Goal: Find contact information: Find contact information

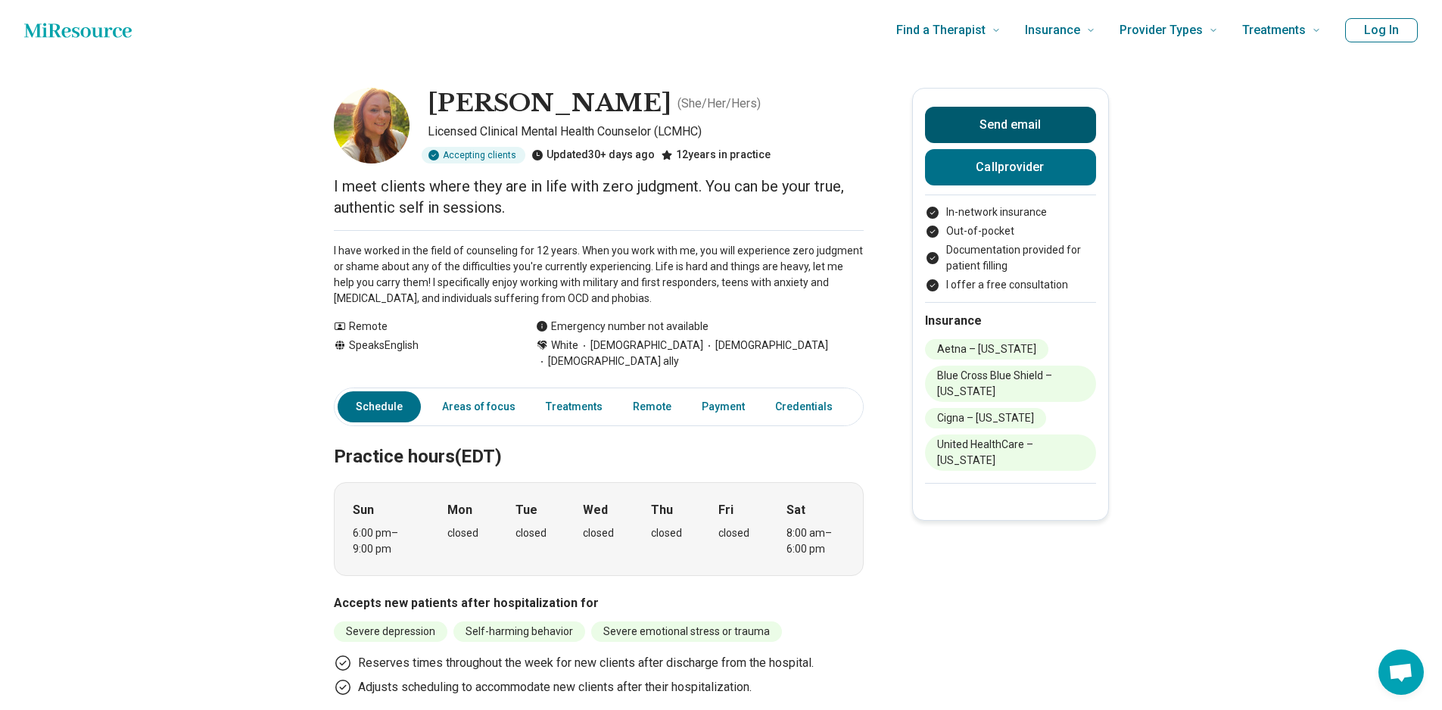
click at [1011, 123] on button "Send email" at bounding box center [1010, 125] width 171 height 36
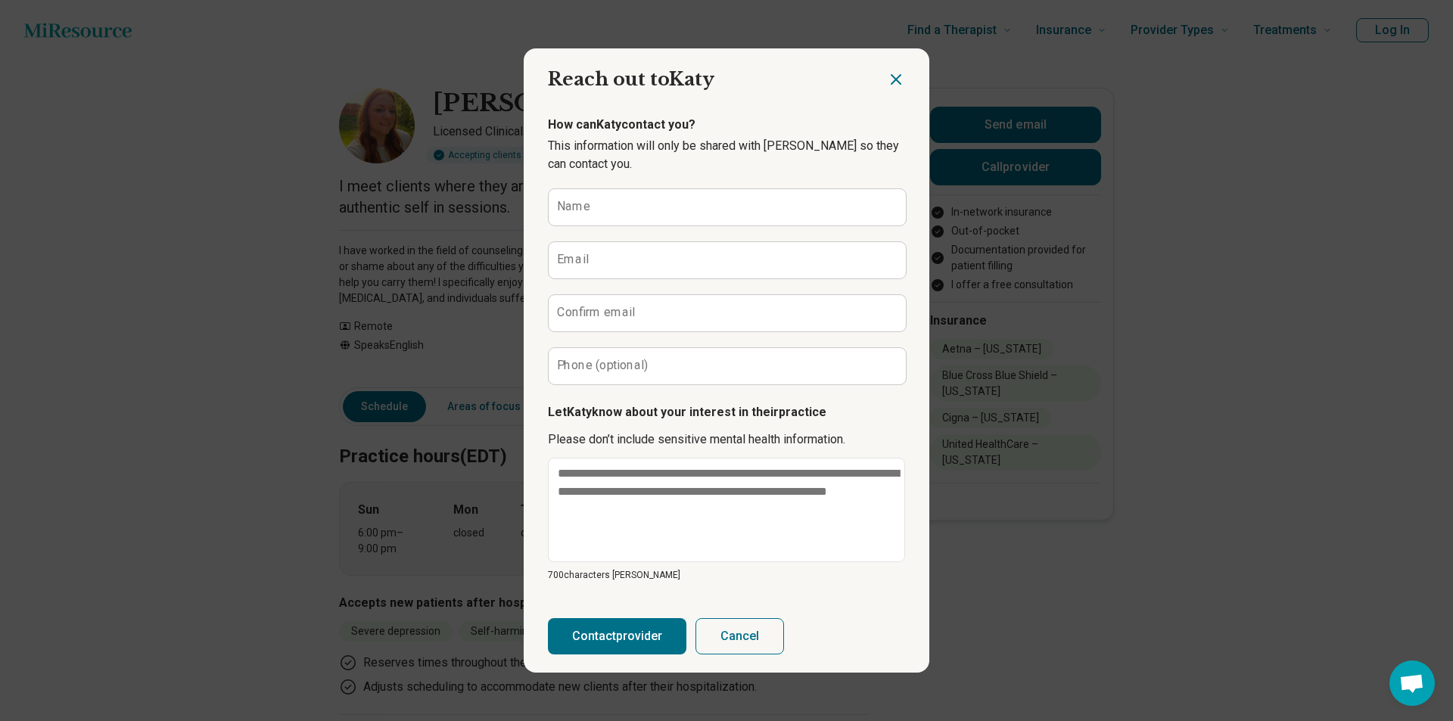
click at [893, 81] on icon "Close dialog" at bounding box center [896, 79] width 9 height 9
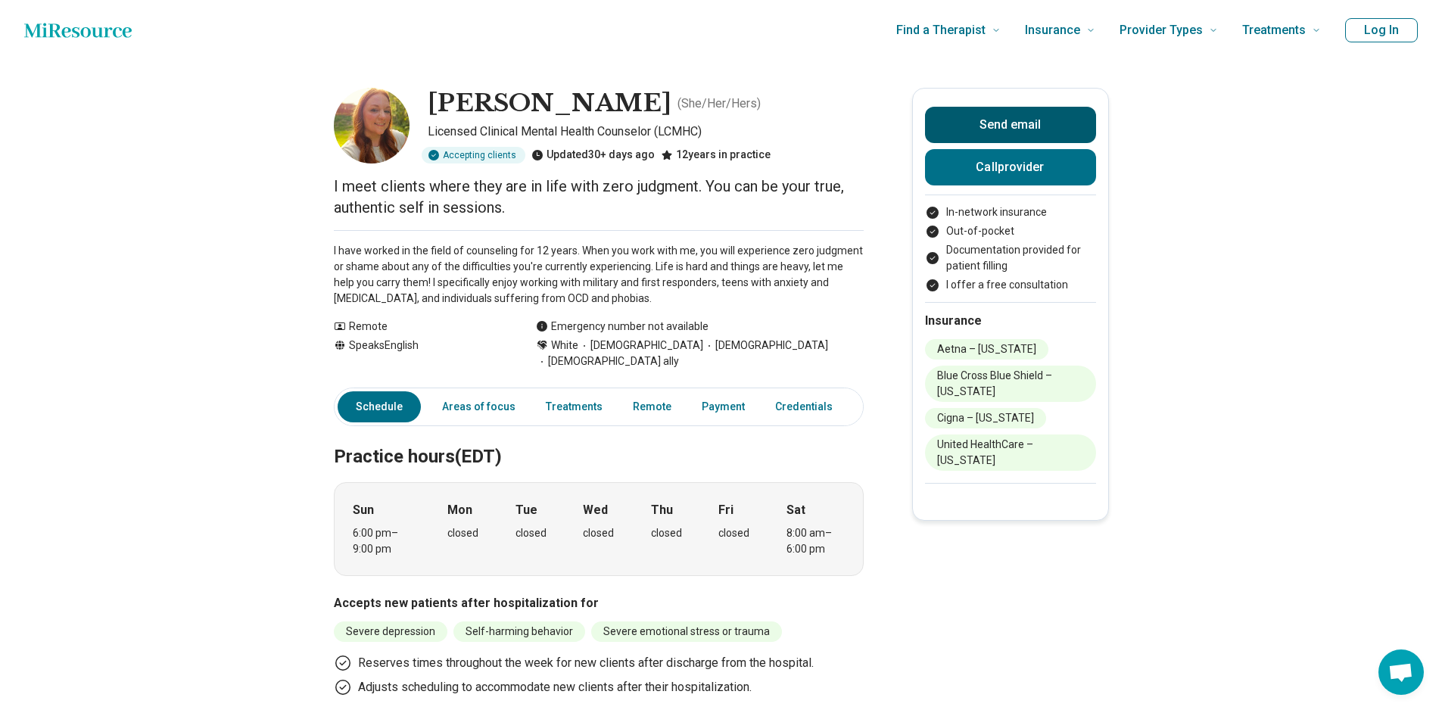
click at [1031, 123] on button "Send email" at bounding box center [1010, 125] width 171 height 36
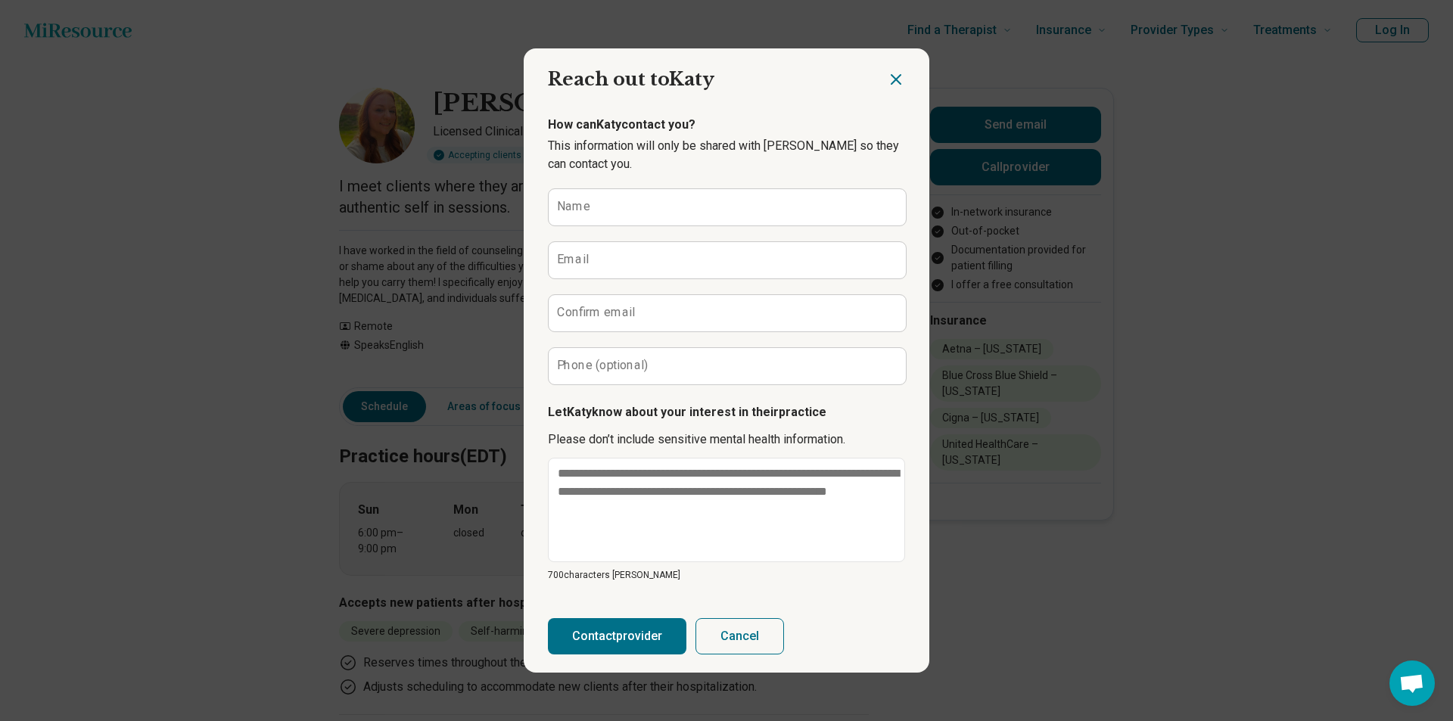
click at [889, 75] on icon "Close dialog" at bounding box center [896, 79] width 18 height 18
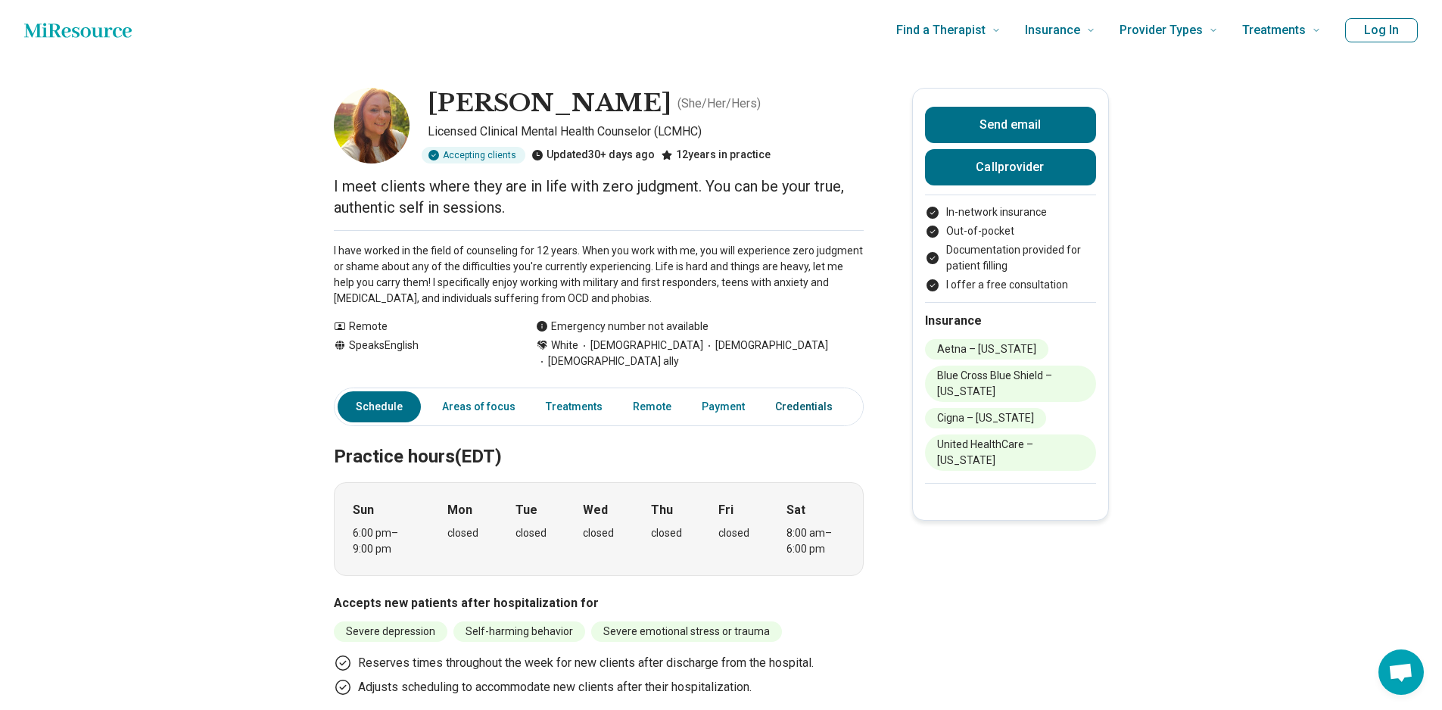
click at [786, 391] on link "Credentials" at bounding box center [804, 406] width 76 height 31
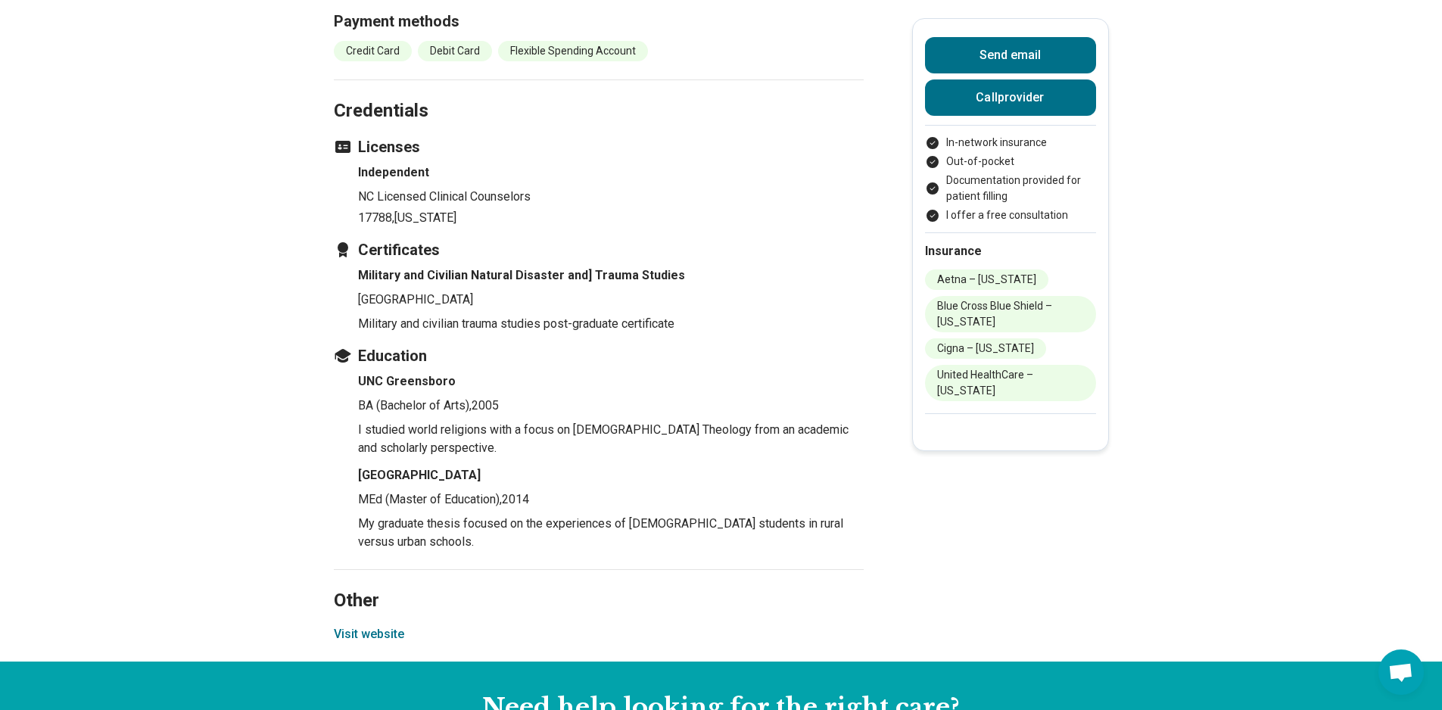
scroll to position [1617, 0]
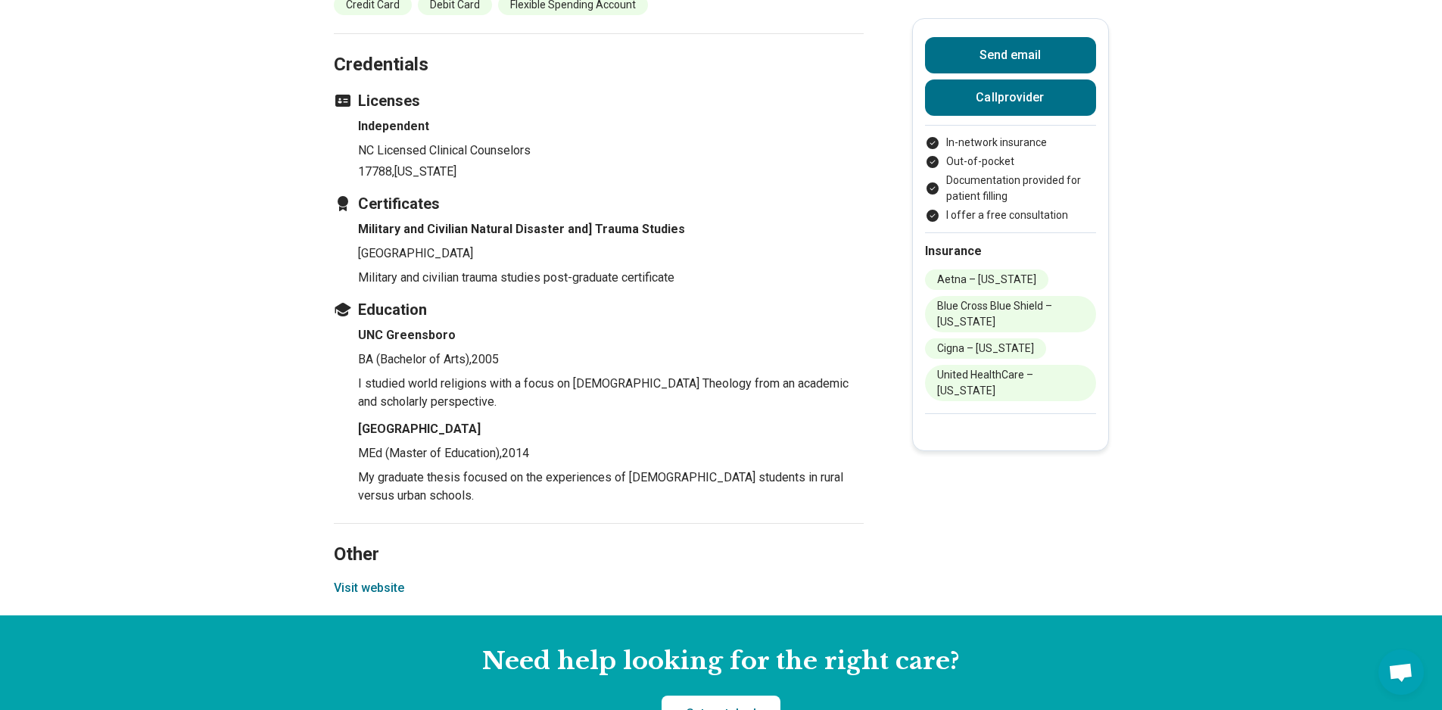
click at [380, 579] on button "Visit website" at bounding box center [369, 588] width 70 height 18
